Goal: Information Seeking & Learning: Learn about a topic

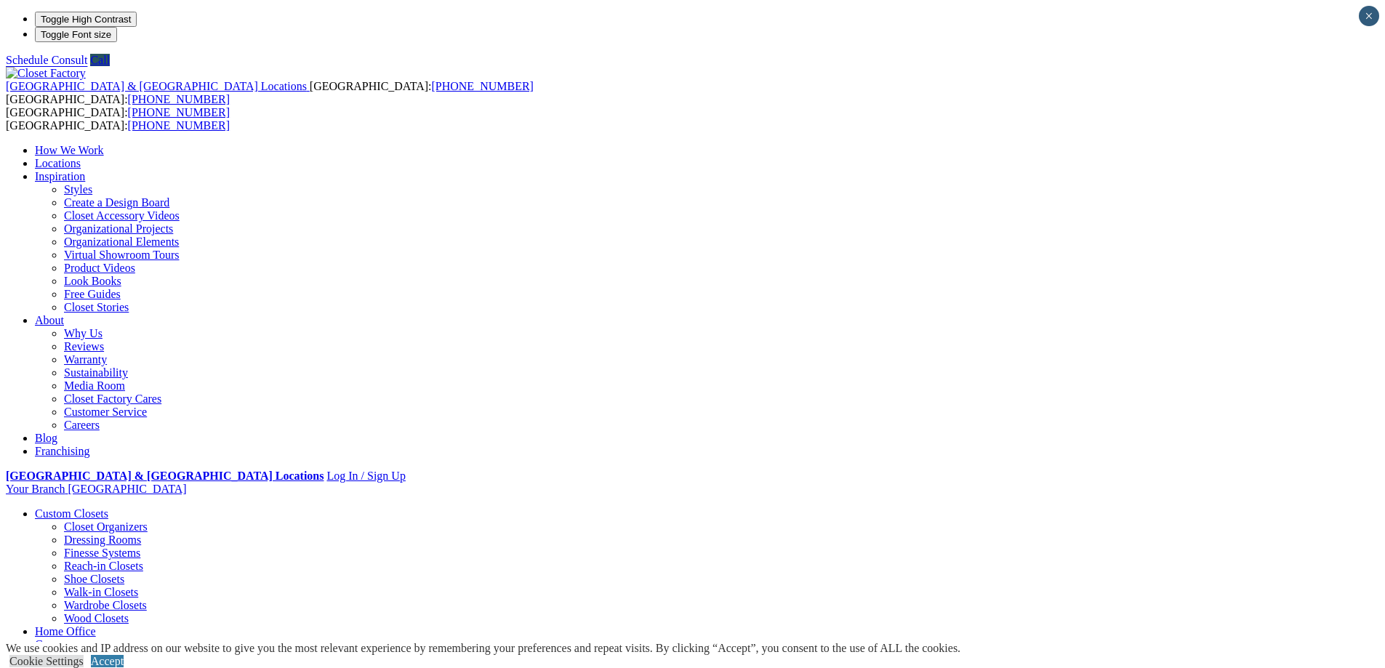
click at [96, 625] on link "Home Office" at bounding box center [65, 631] width 61 height 12
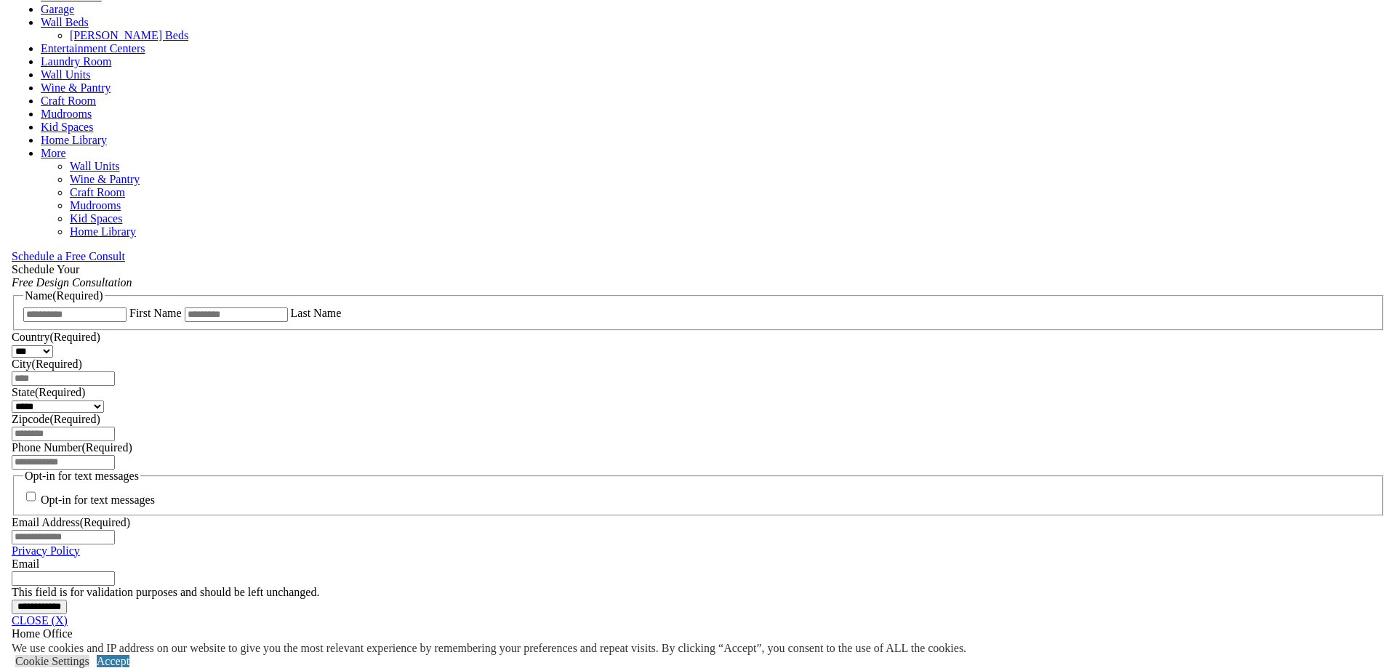
scroll to position [1018, 0]
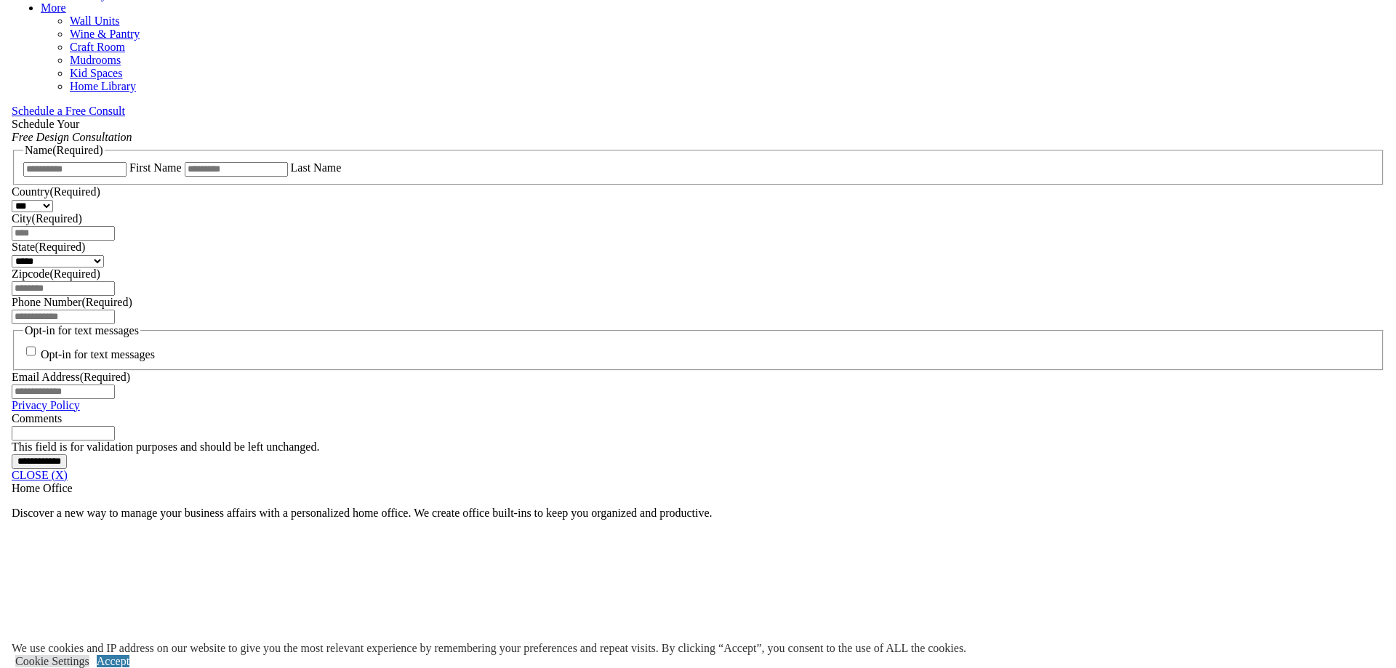
scroll to position [1018, 0]
